Goal: Task Accomplishment & Management: Manage account settings

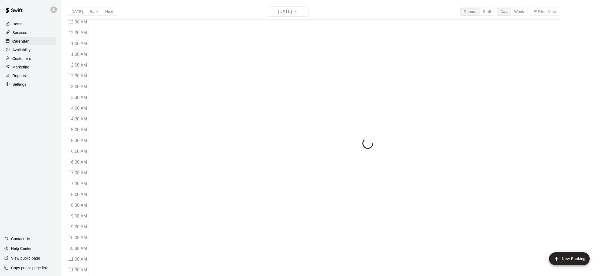
scroll to position [178, 0]
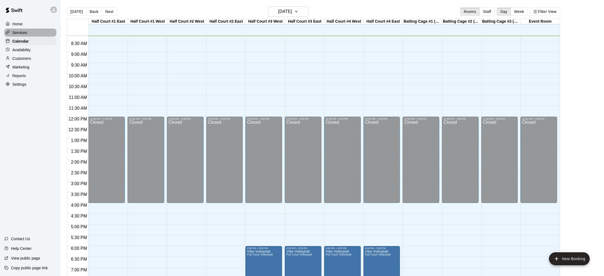
click at [25, 34] on p "Services" at bounding box center [19, 32] width 15 height 5
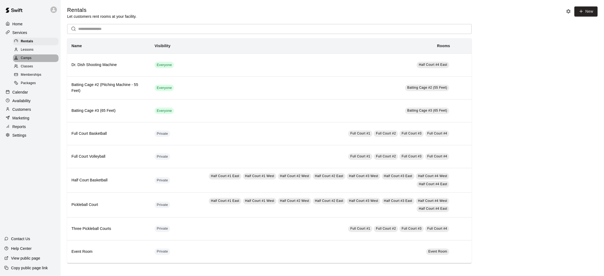
click at [23, 58] on span "Camps" at bounding box center [26, 58] width 11 height 5
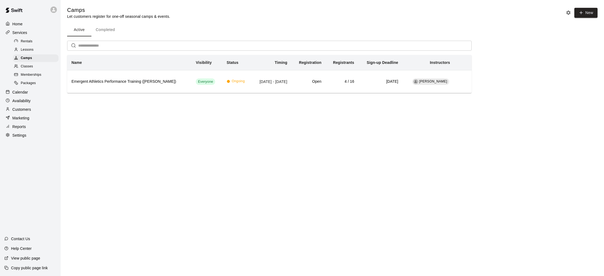
click at [30, 72] on span "Memberships" at bounding box center [31, 74] width 21 height 5
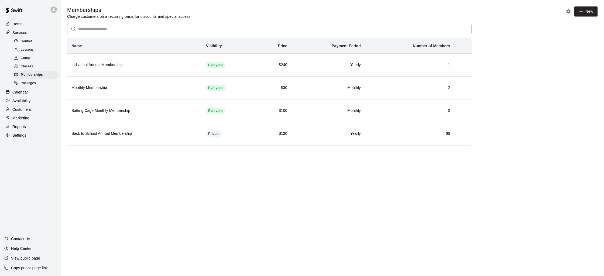
drag, startPoint x: 102, startPoint y: 32, endPoint x: 152, endPoint y: 30, distance: 49.7
click at [104, 30] on input "text" at bounding box center [275, 29] width 394 height 10
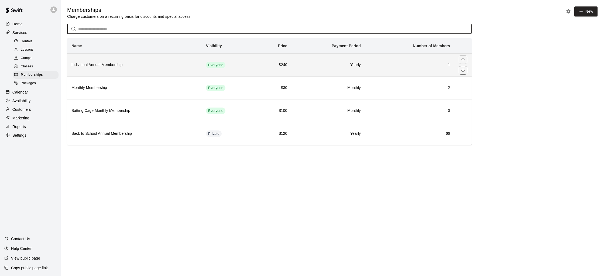
click at [139, 67] on h6 "Individual Annual Membership" at bounding box center [135, 65] width 126 height 6
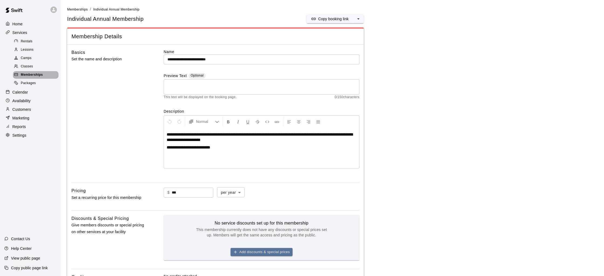
click at [33, 77] on span "Memberships" at bounding box center [32, 74] width 22 height 5
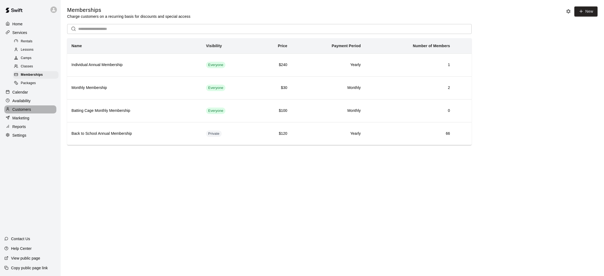
click at [33, 110] on div "Customers" at bounding box center [30, 110] width 52 height 8
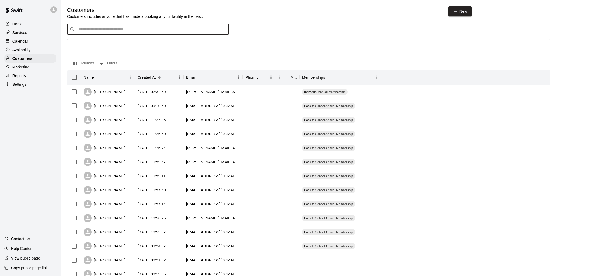
click at [113, 31] on input "Search customers by name or email" at bounding box center [151, 29] width 149 height 5
type input "******"
click at [316, 26] on div "​ ****** ​" at bounding box center [309, 29] width 484 height 11
click at [30, 25] on div "Home" at bounding box center [30, 24] width 52 height 8
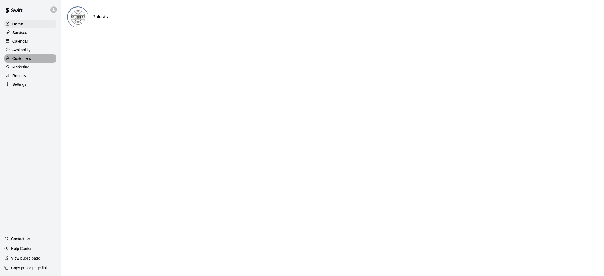
drag, startPoint x: 21, startPoint y: 59, endPoint x: 25, endPoint y: 59, distance: 3.8
click at [21, 59] on p "Customers" at bounding box center [21, 58] width 19 height 5
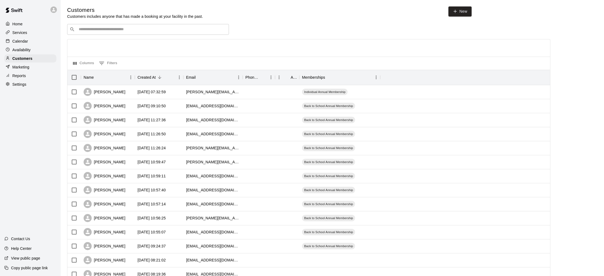
click at [120, 34] on div "​ ​" at bounding box center [148, 29] width 162 height 11
type input "*****"
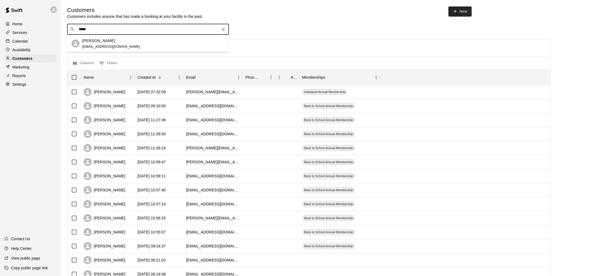
click at [106, 40] on p "[PERSON_NAME]" at bounding box center [98, 41] width 33 height 6
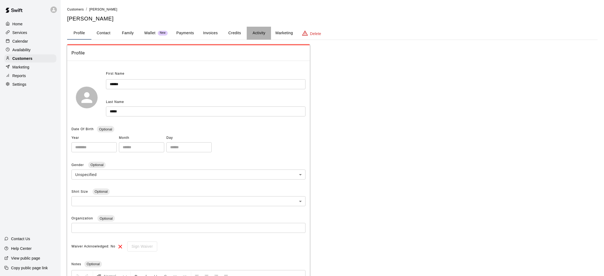
click at [255, 33] on button "Activity" at bounding box center [259, 33] width 24 height 13
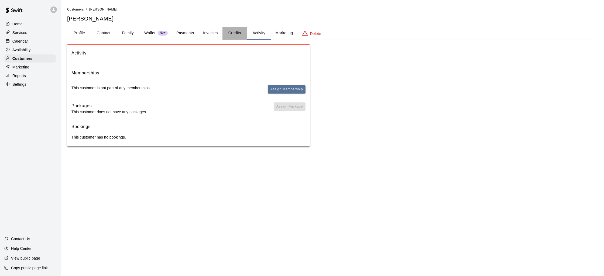
click at [233, 35] on button "Credits" at bounding box center [235, 33] width 24 height 13
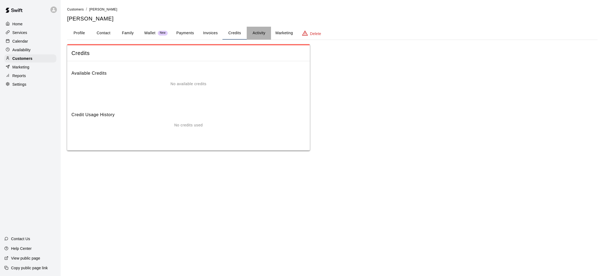
click at [252, 32] on button "Activity" at bounding box center [259, 33] width 24 height 13
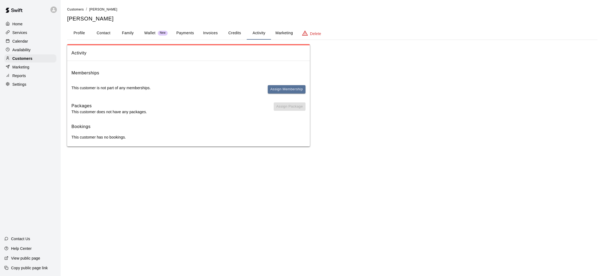
click at [184, 34] on button "Payments" at bounding box center [185, 33] width 26 height 13
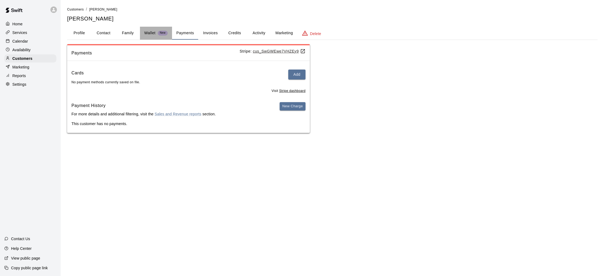
click at [157, 33] on div "Wallet New" at bounding box center [155, 33] width 23 height 6
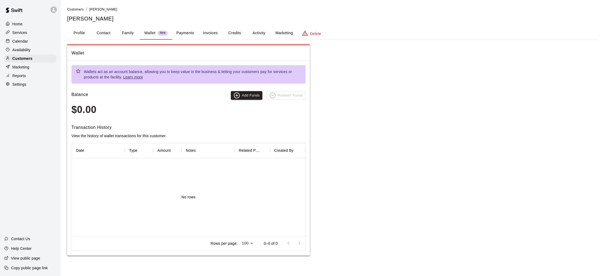
click at [132, 33] on button "Family" at bounding box center [128, 33] width 24 height 13
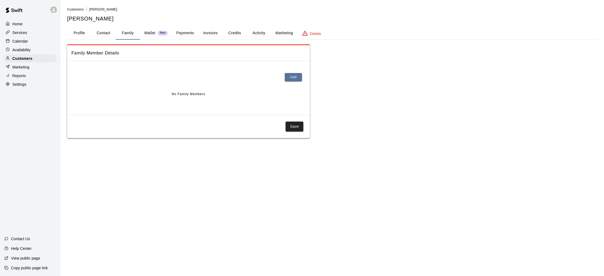
drag, startPoint x: 106, startPoint y: 32, endPoint x: 94, endPoint y: 31, distance: 12.1
click at [106, 32] on button "Contact" at bounding box center [103, 33] width 24 height 13
select select "**"
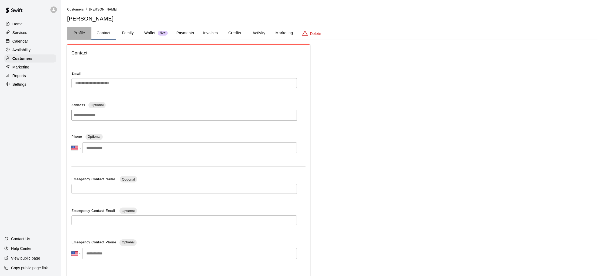
click at [83, 32] on button "Profile" at bounding box center [79, 33] width 24 height 13
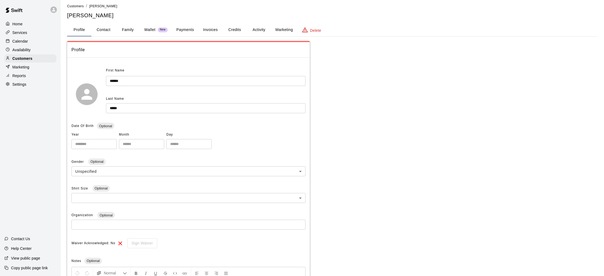
scroll to position [4, 0]
click at [29, 58] on p "Customers" at bounding box center [22, 58] width 20 height 5
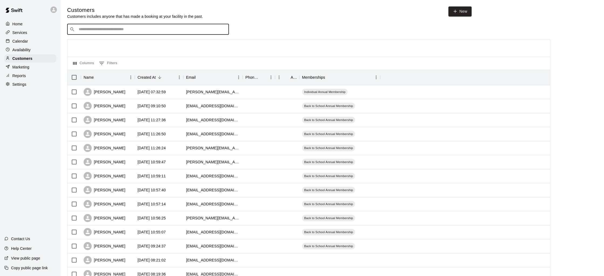
click at [131, 32] on input "Search customers by name or email" at bounding box center [151, 29] width 149 height 5
type input "*****"
click at [105, 30] on input "*****" at bounding box center [147, 29] width 141 height 5
click at [103, 42] on p "[PERSON_NAME]" at bounding box center [98, 41] width 33 height 6
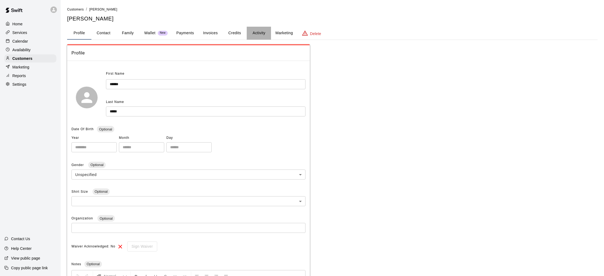
click at [251, 31] on button "Activity" at bounding box center [259, 33] width 24 height 13
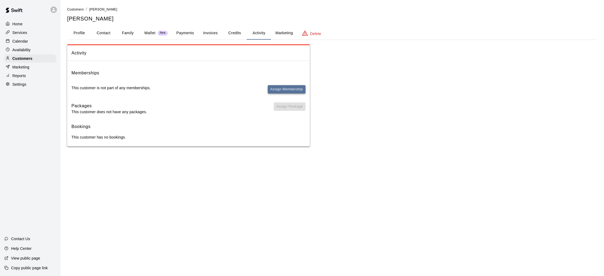
click at [276, 91] on button "Assign Membership" at bounding box center [287, 89] width 38 height 8
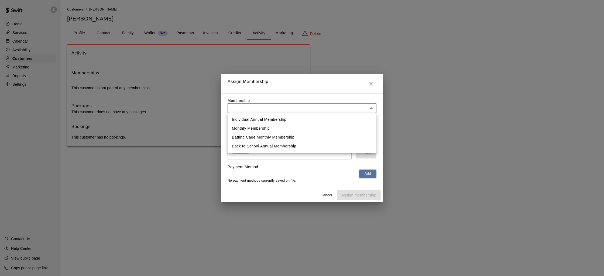
click at [278, 107] on body "Home Services Calendar Availability Customers Marketing Reports Settings Contac…" at bounding box center [302, 78] width 604 height 157
click at [267, 148] on li "Back to School Annual Membership" at bounding box center [302, 146] width 149 height 9
type input "**********"
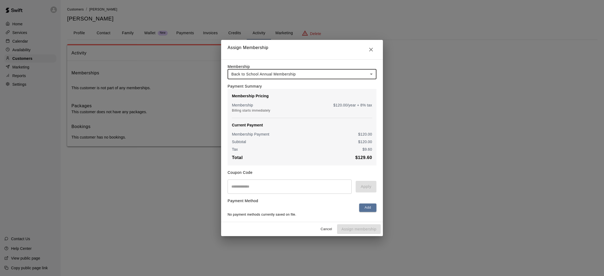
click at [276, 188] on input "text" at bounding box center [290, 187] width 124 height 14
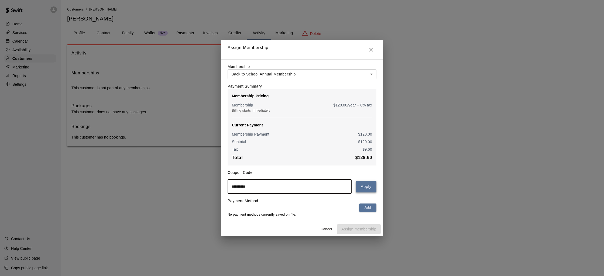
type input "**********"
click at [361, 185] on button "Apply" at bounding box center [366, 186] width 21 height 11
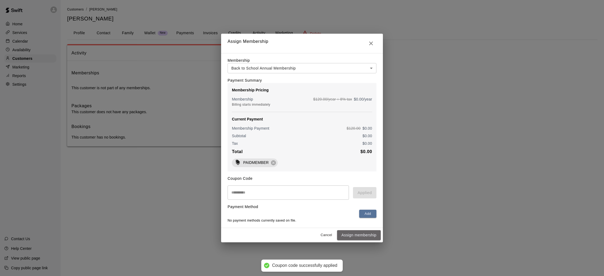
click at [351, 235] on button "Assign membership" at bounding box center [359, 235] width 44 height 10
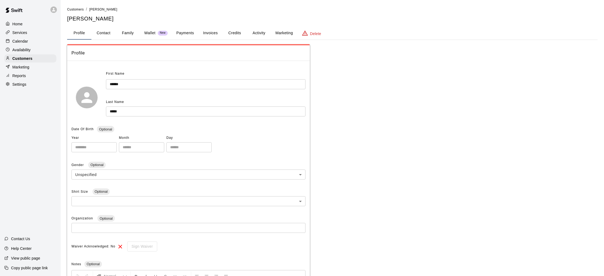
click at [257, 33] on button "Activity" at bounding box center [259, 33] width 24 height 13
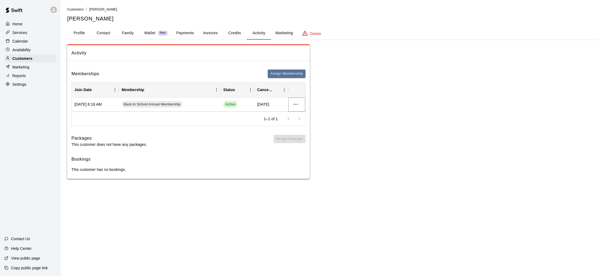
click at [293, 103] on icon "more actions" at bounding box center [296, 104] width 6 height 6
click at [303, 115] on li "View details" at bounding box center [306, 115] width 30 height 9
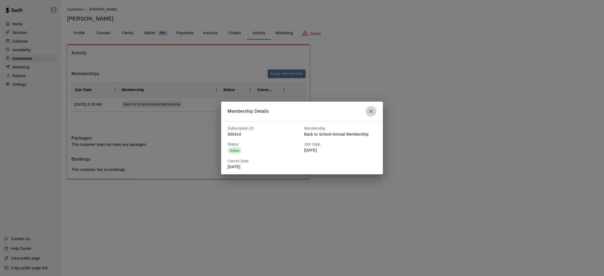
click at [371, 112] on icon "button" at bounding box center [371, 111] width 6 height 6
